Goal: Transaction & Acquisition: Subscribe to service/newsletter

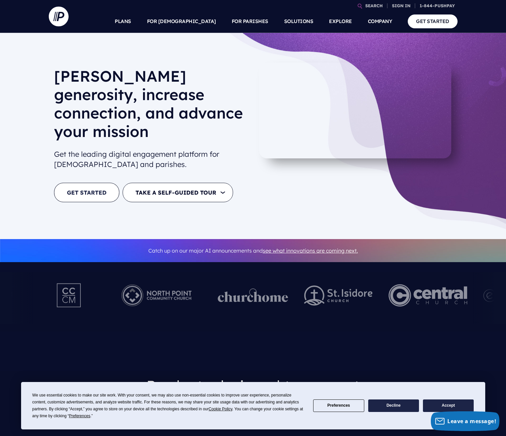
click at [111, 183] on link "GET STARTED" at bounding box center [86, 192] width 65 height 19
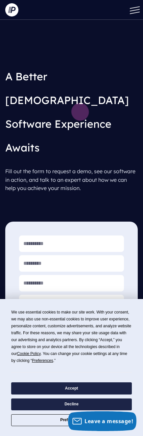
click at [78, 389] on button "Accept" at bounding box center [71, 389] width 121 height 12
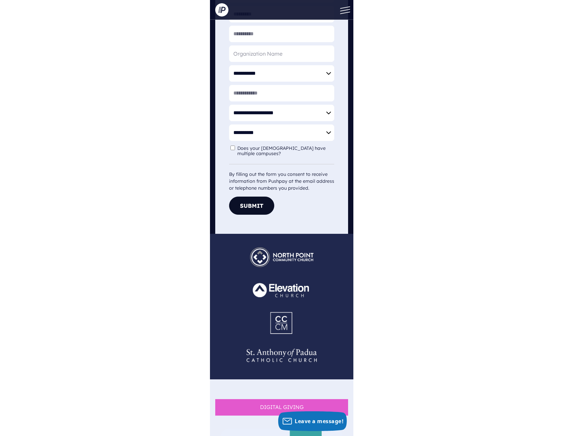
scroll to position [254, 0]
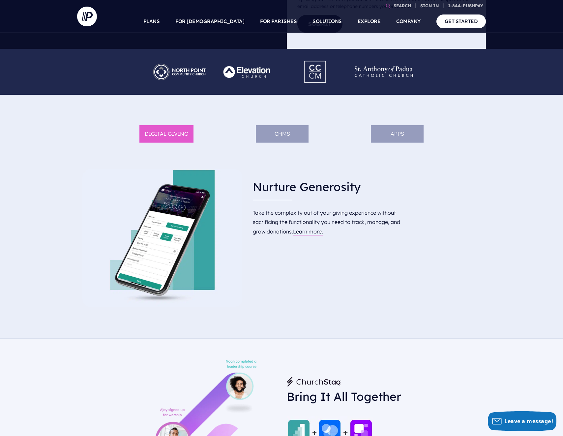
click at [277, 137] on li "ChMS" at bounding box center [282, 133] width 53 height 17
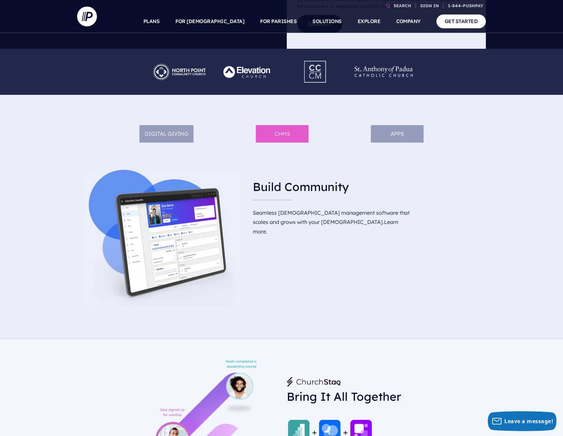
click at [416, 134] on li "APPS" at bounding box center [397, 133] width 53 height 17
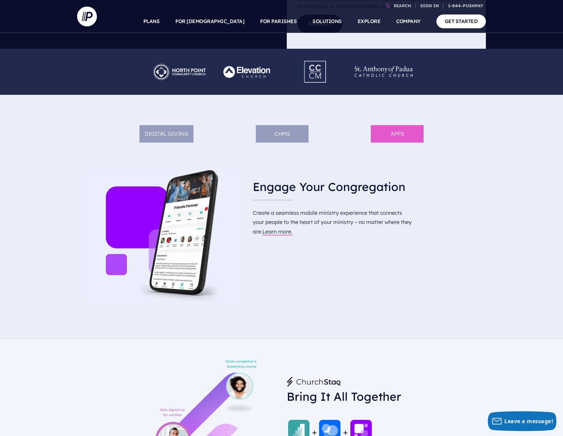
click at [198, 133] on ul "DIGITAL GIVING ChMS APPS" at bounding box center [281, 139] width 409 height 49
click at [185, 134] on li "DIGITAL GIVING" at bounding box center [166, 133] width 54 height 17
